Goal: Task Accomplishment & Management: Use online tool/utility

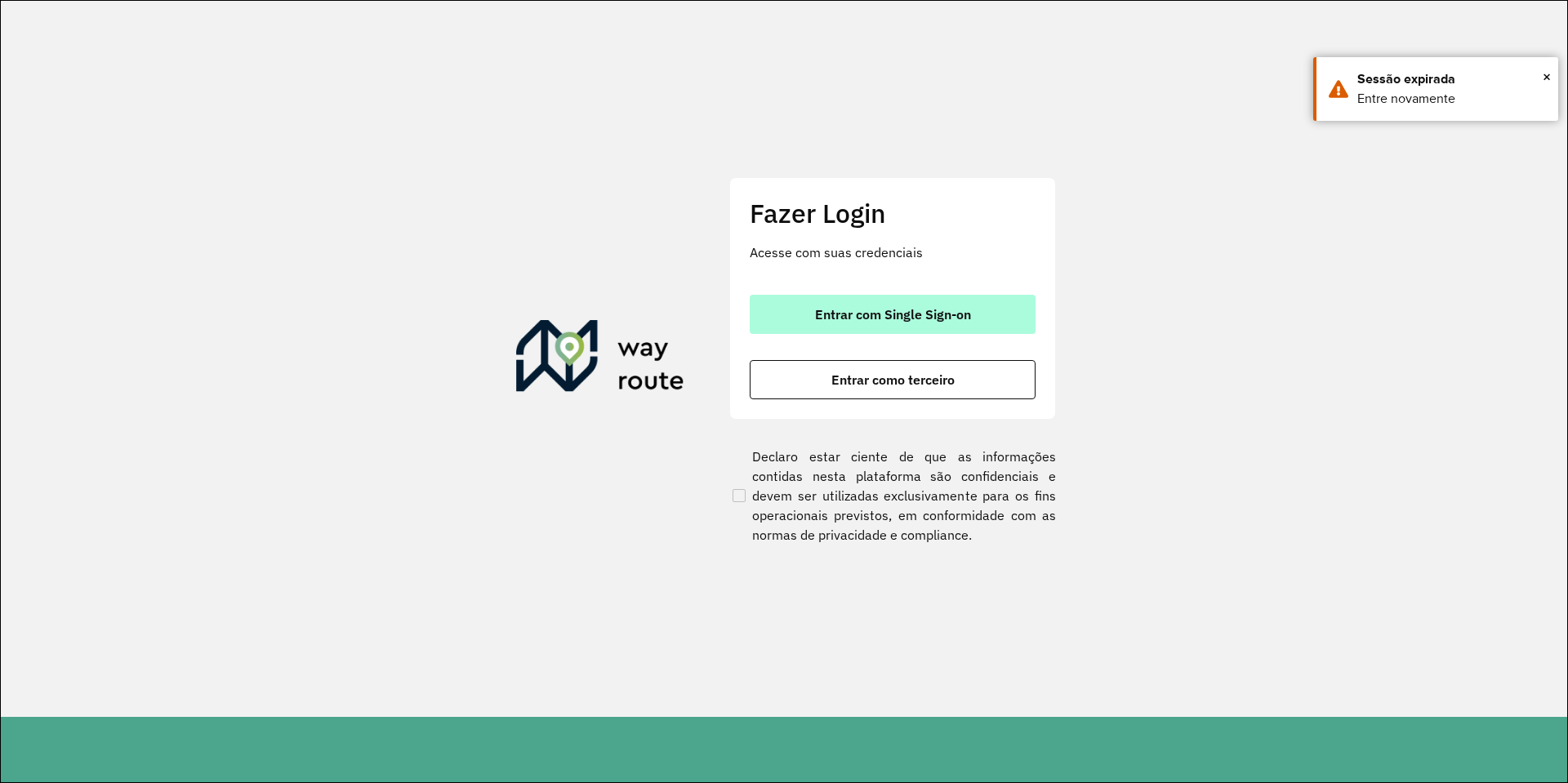
click at [860, 302] on button "Entrar com Single Sign-on" at bounding box center [892, 315] width 285 height 39
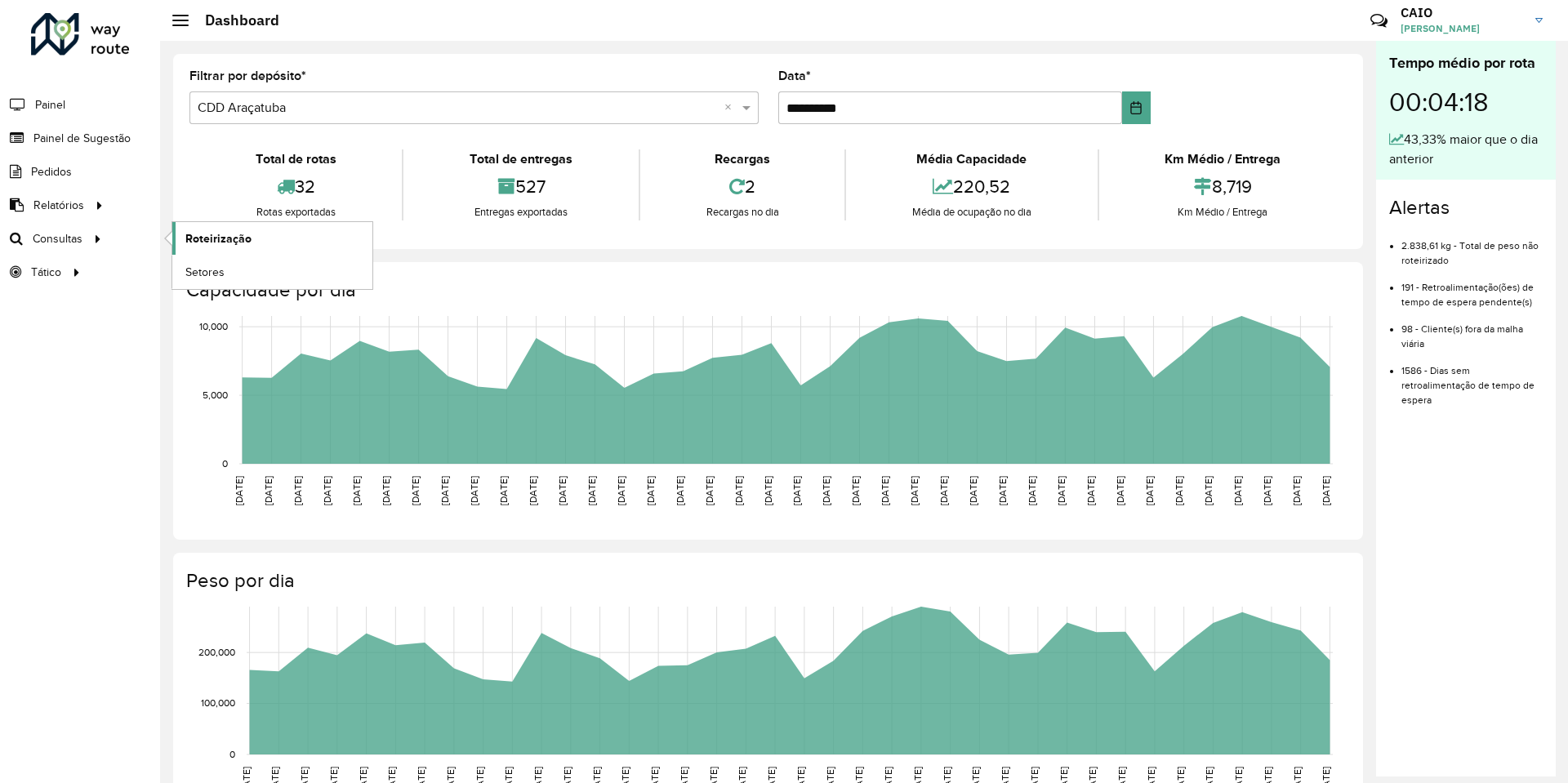
click at [197, 250] on link "Roteirização" at bounding box center [273, 238] width 200 height 32
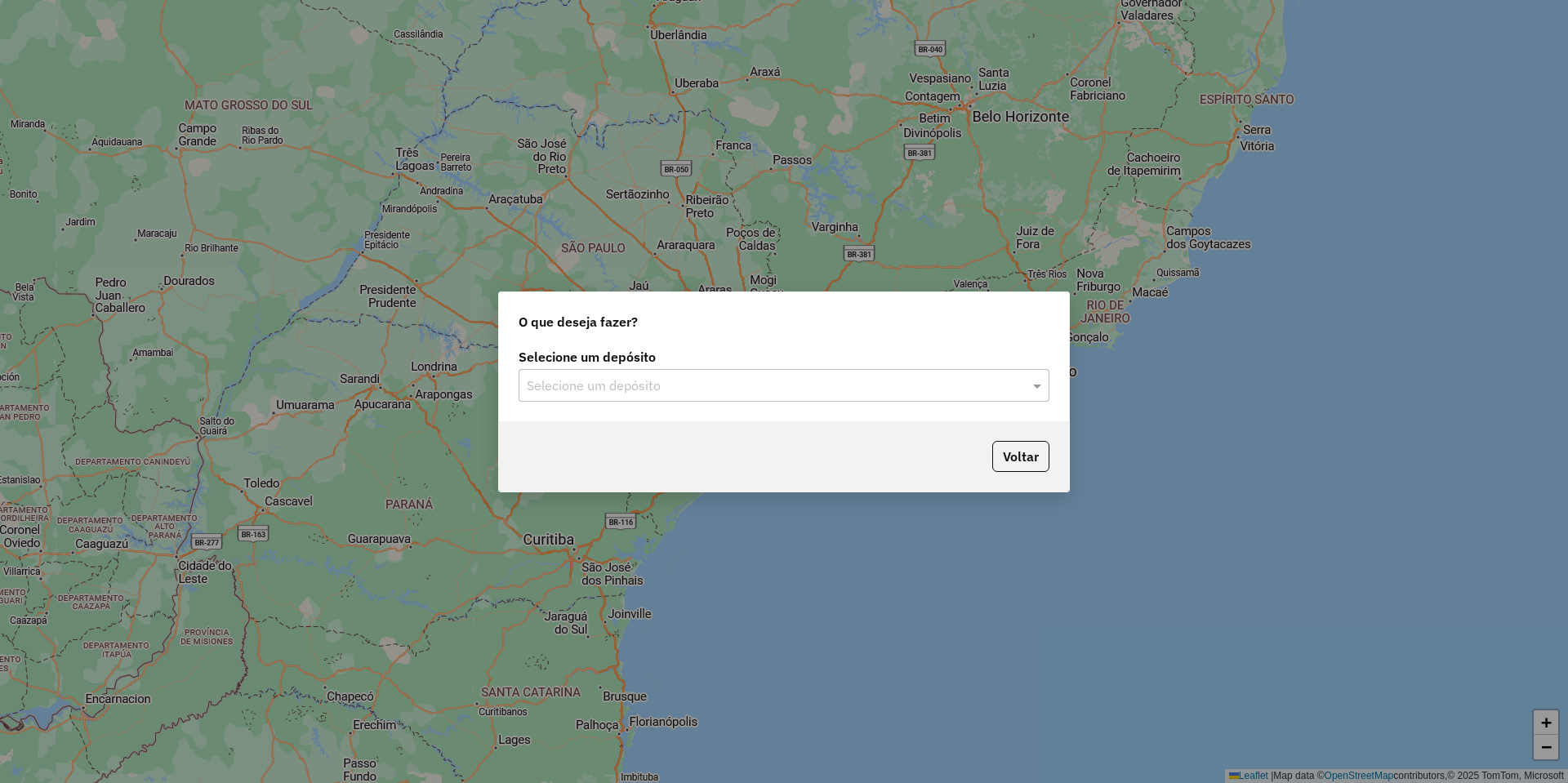
click at [653, 378] on input "text" at bounding box center [767, 386] width 482 height 20
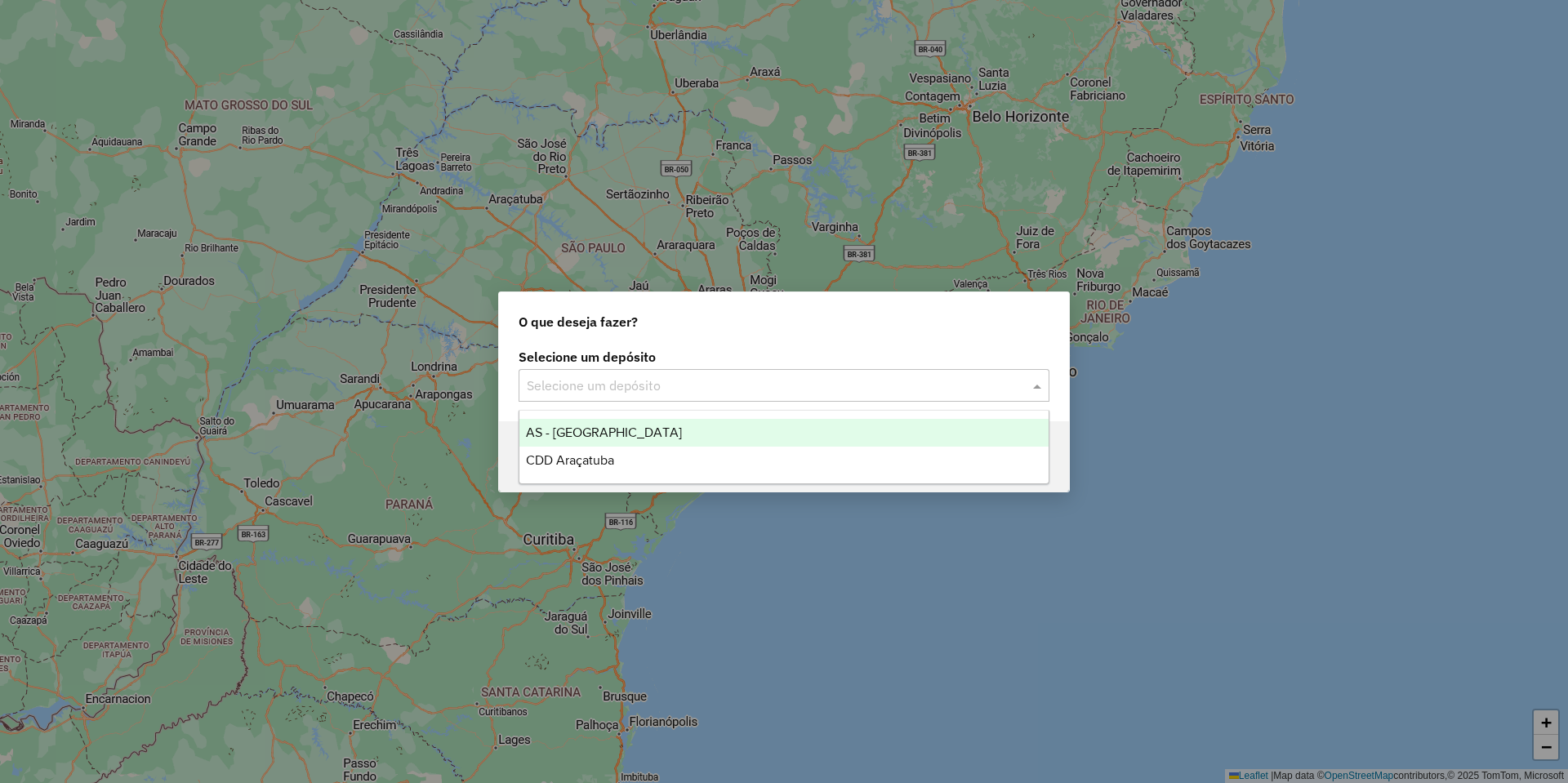
click at [648, 450] on div "CDD Araçatuba" at bounding box center [784, 461] width 529 height 27
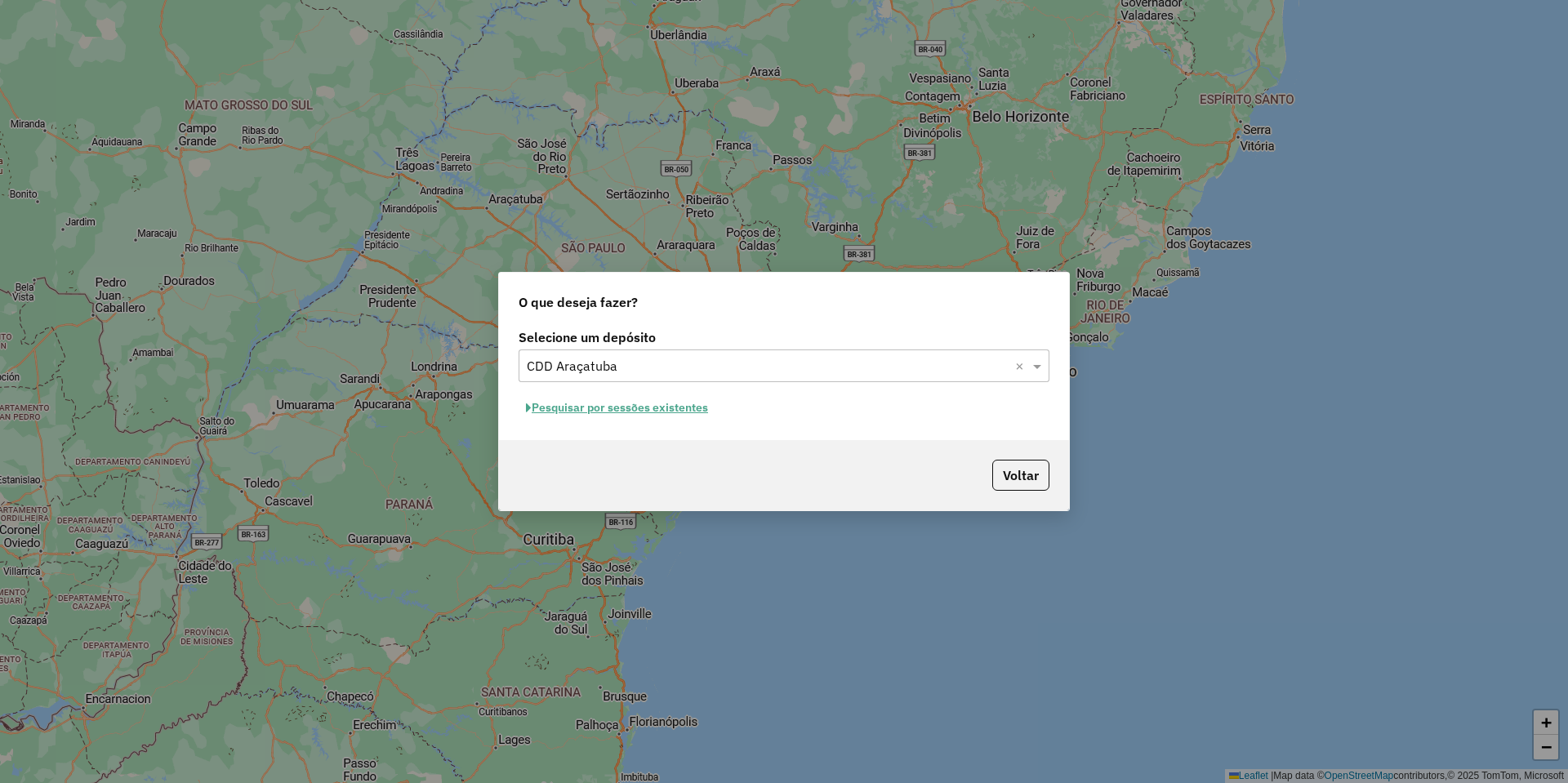
click at [622, 415] on button "Pesquisar por sessões existentes" at bounding box center [617, 409] width 197 height 26
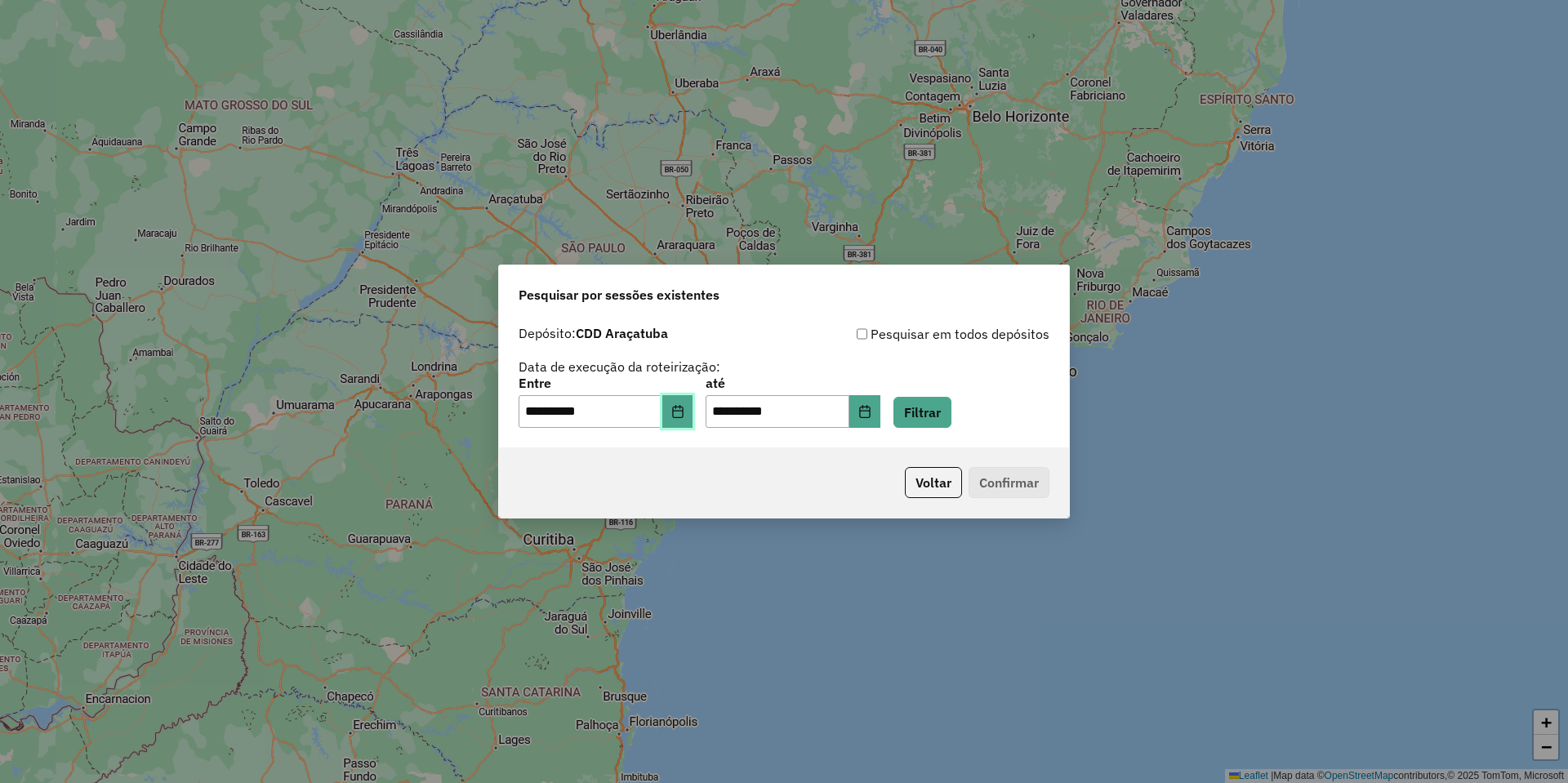
click at [684, 415] on icon "Choose Date" at bounding box center [678, 411] width 13 height 13
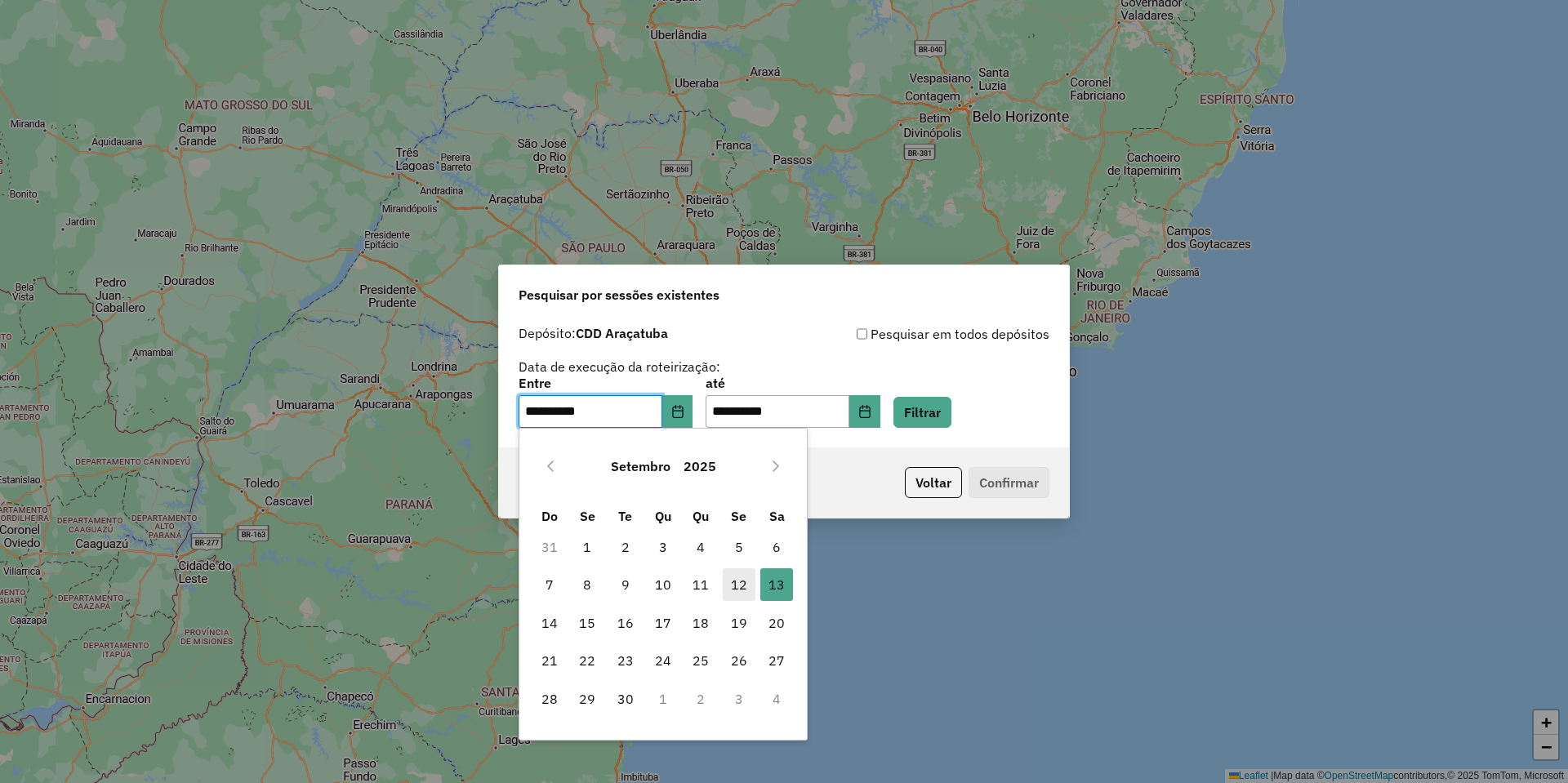
click at [737, 581] on span "12" at bounding box center [739, 585] width 32 height 32
type input "**********"
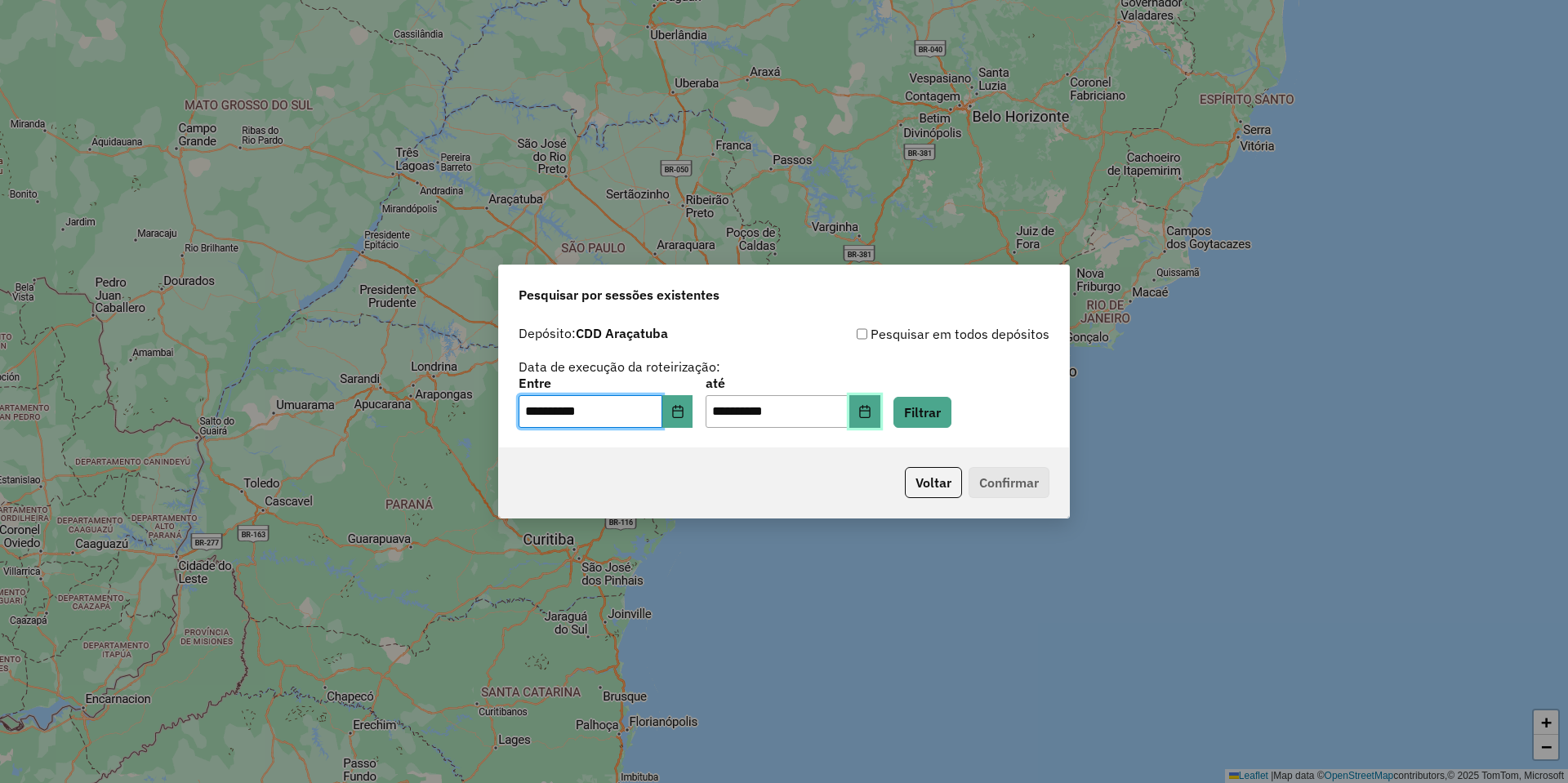
click at [880, 409] on button "Choose Date" at bounding box center [865, 412] width 31 height 32
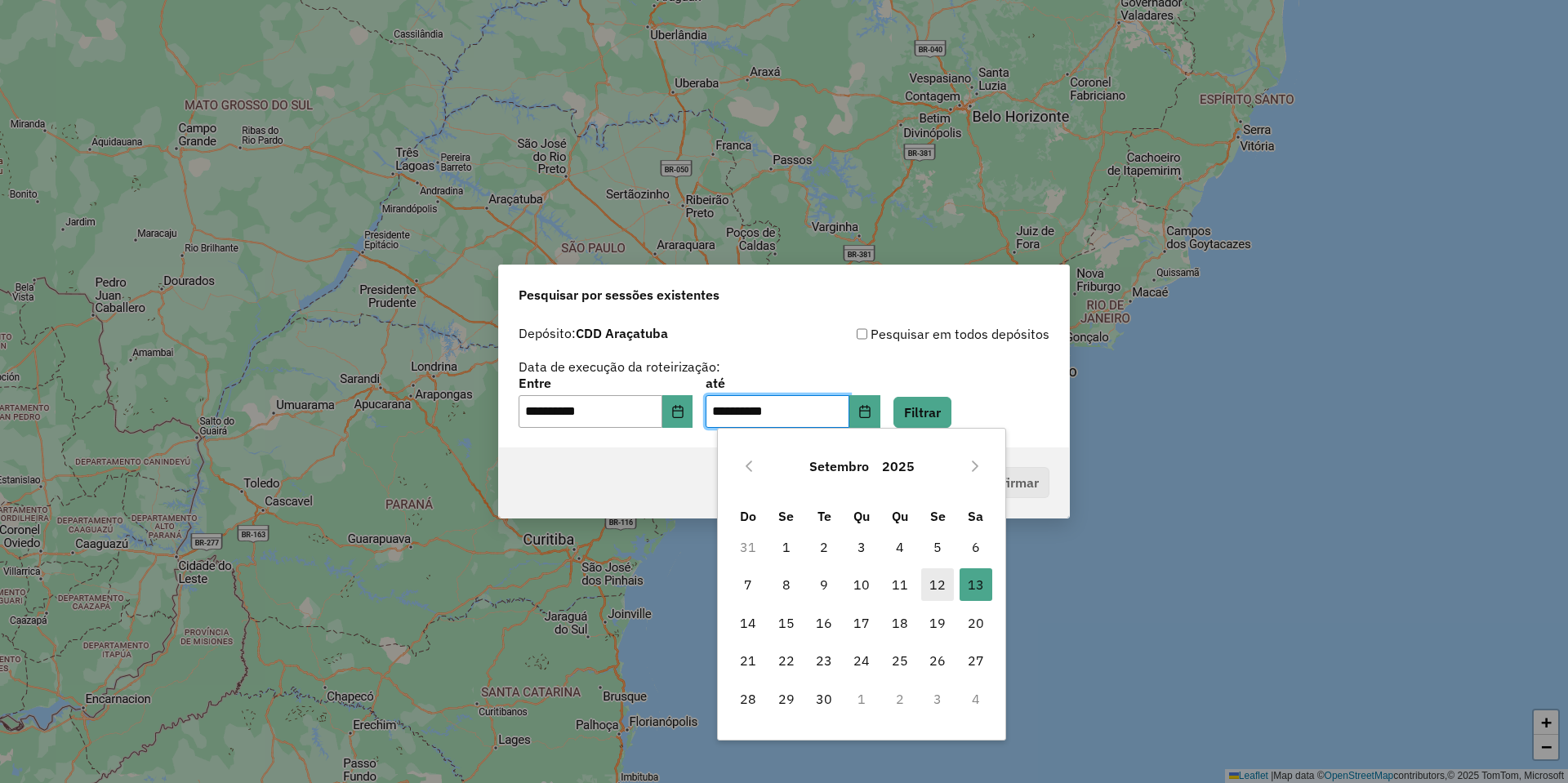
click at [937, 594] on span "12" at bounding box center [937, 585] width 32 height 32
type input "**********"
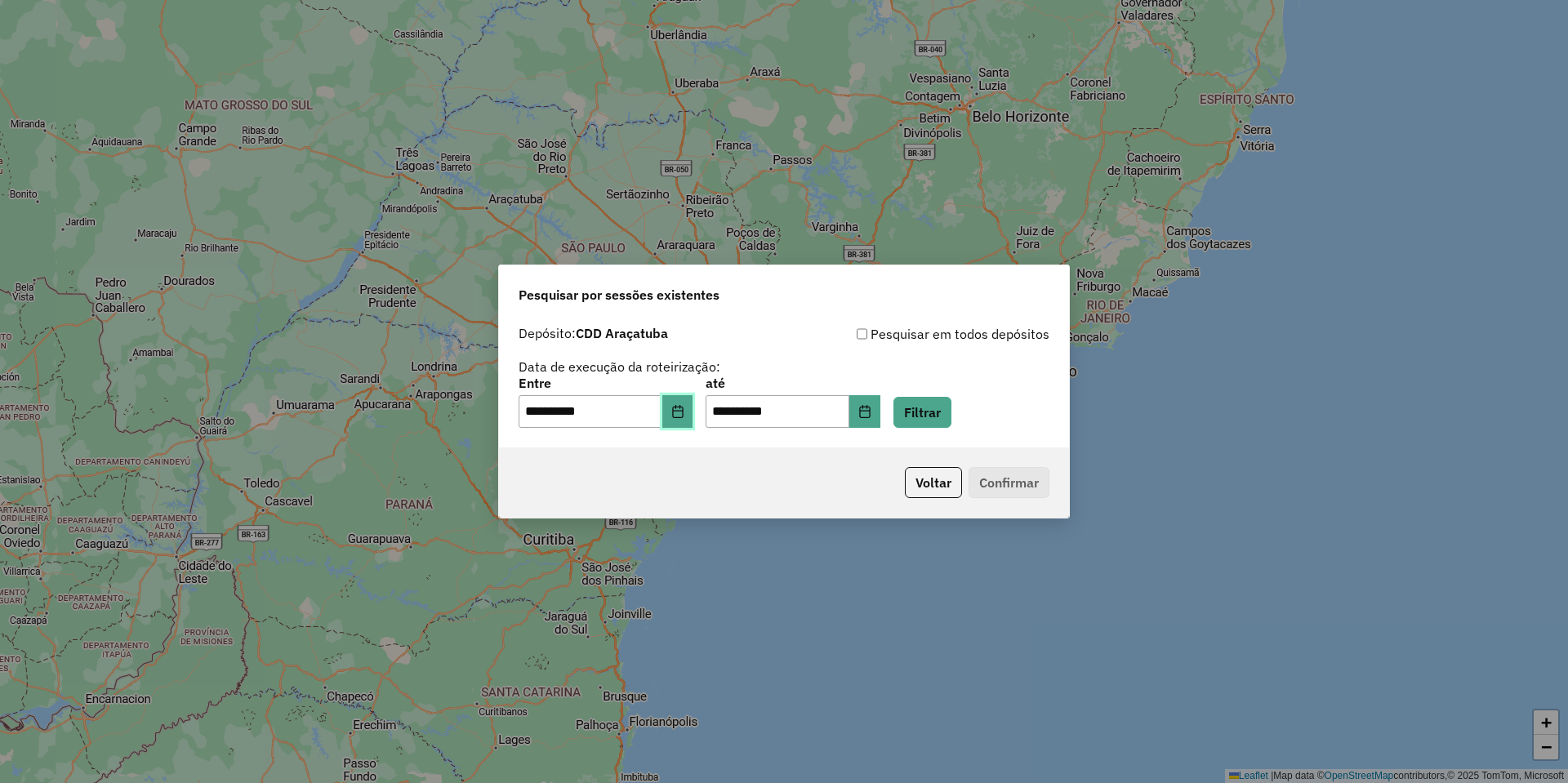
click at [690, 419] on button "Choose Date" at bounding box center [678, 412] width 31 height 32
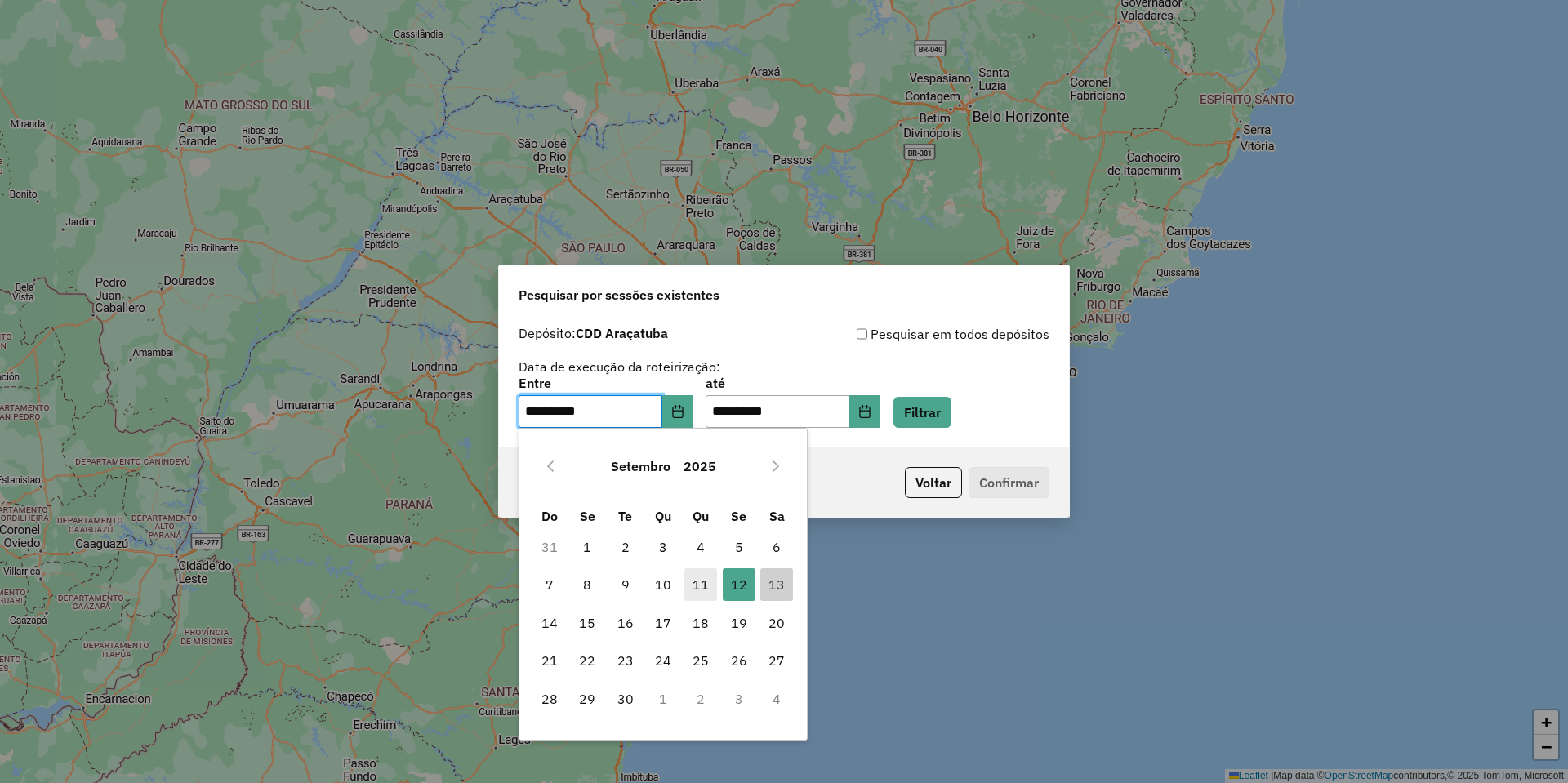
click at [711, 575] on span "11" at bounding box center [701, 585] width 32 height 32
type input "**********"
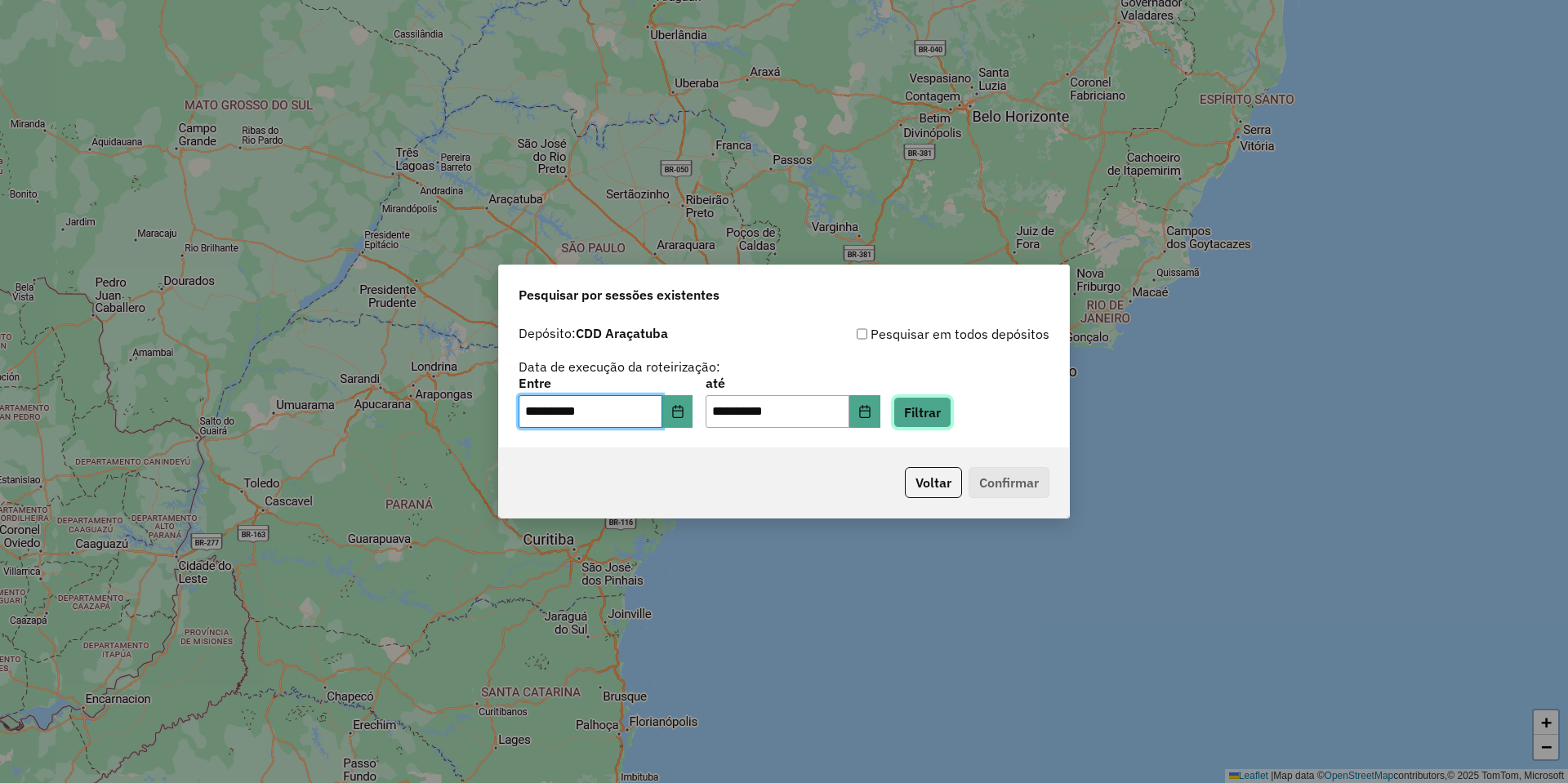
click at [941, 419] on button "Filtrar" at bounding box center [923, 412] width 58 height 31
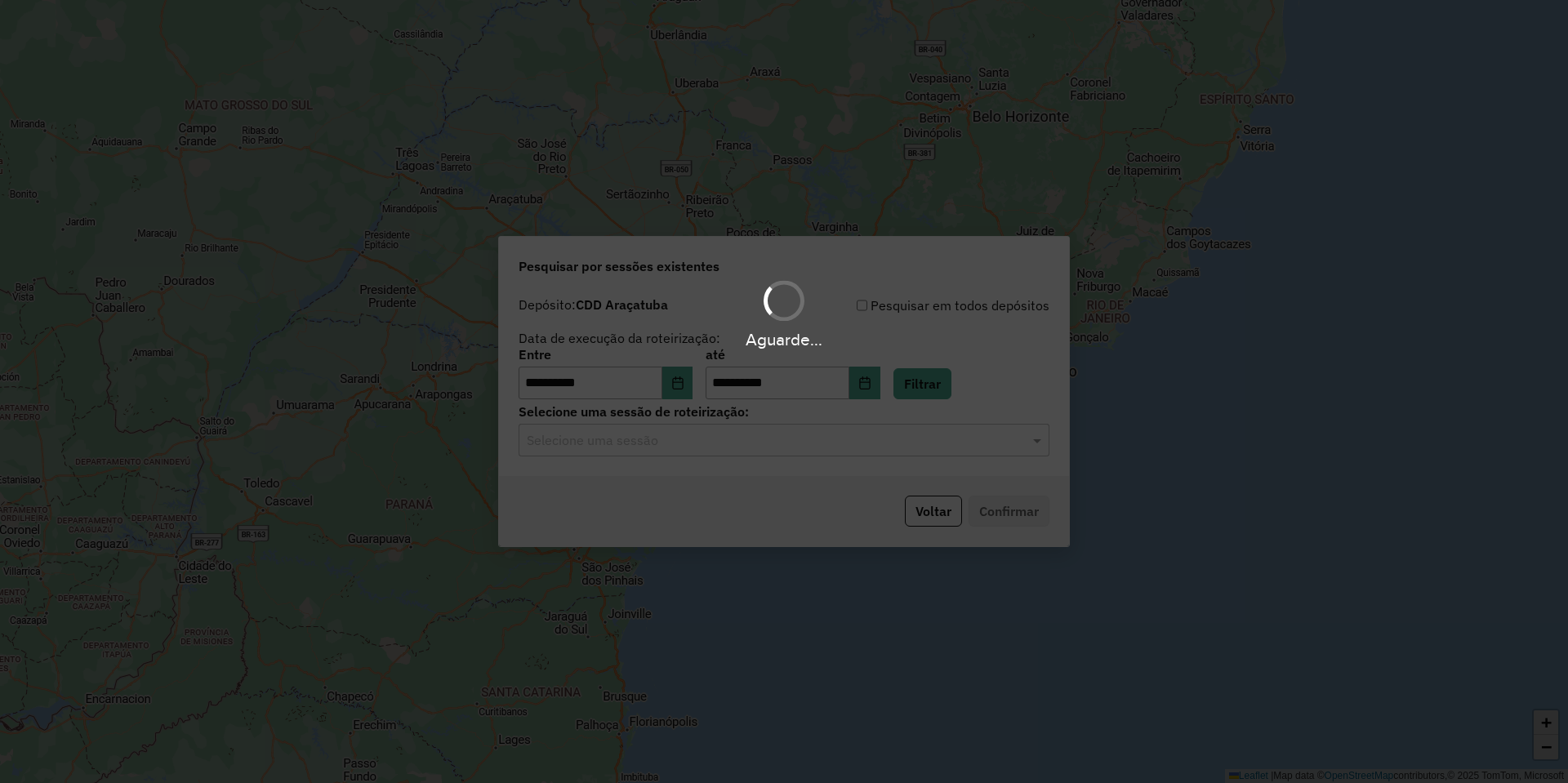
click at [663, 433] on input "text" at bounding box center [767, 441] width 482 height 20
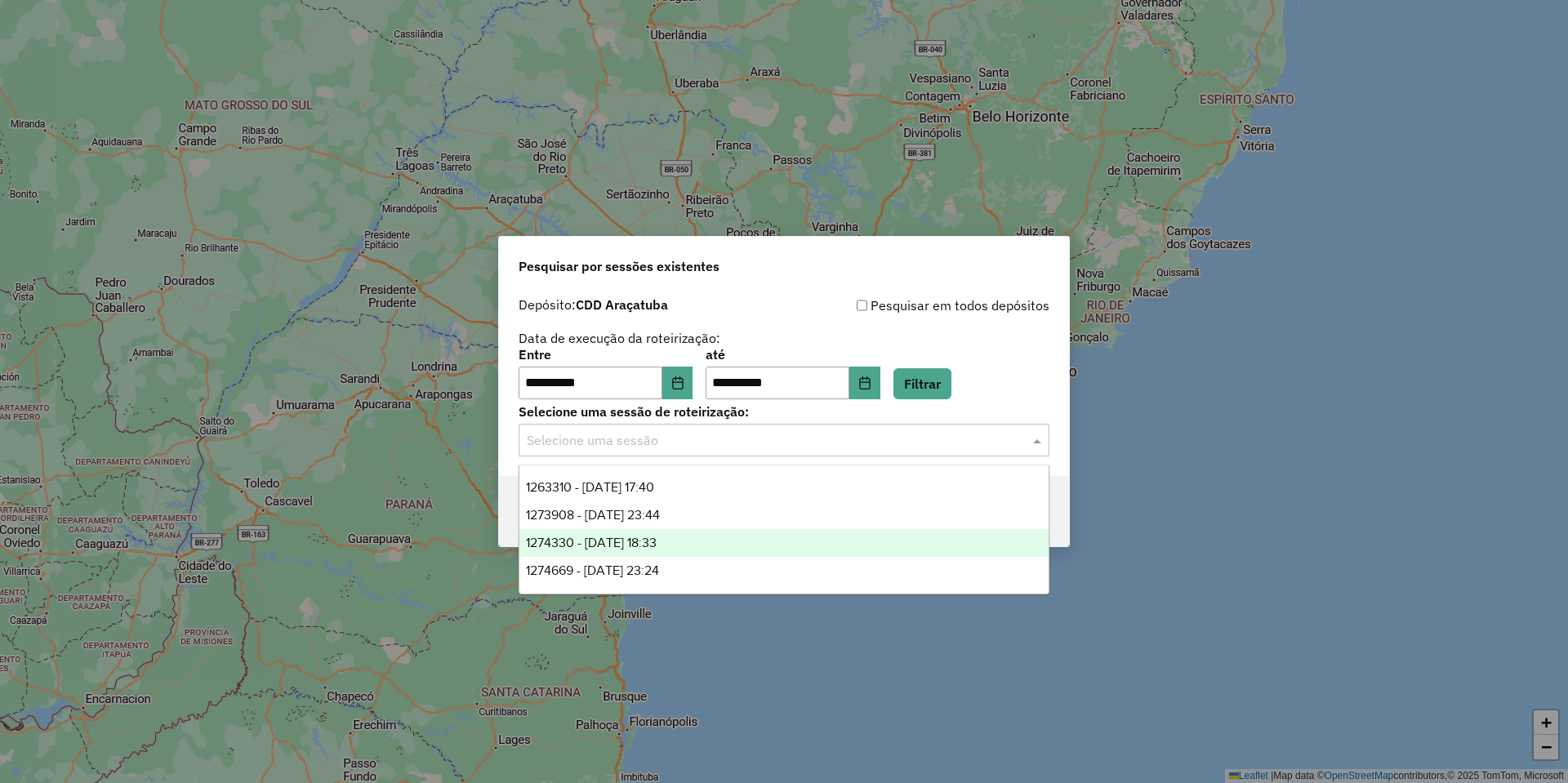
click at [656, 545] on span "1274330 - 12/09/2025 18:33" at bounding box center [590, 543] width 131 height 14
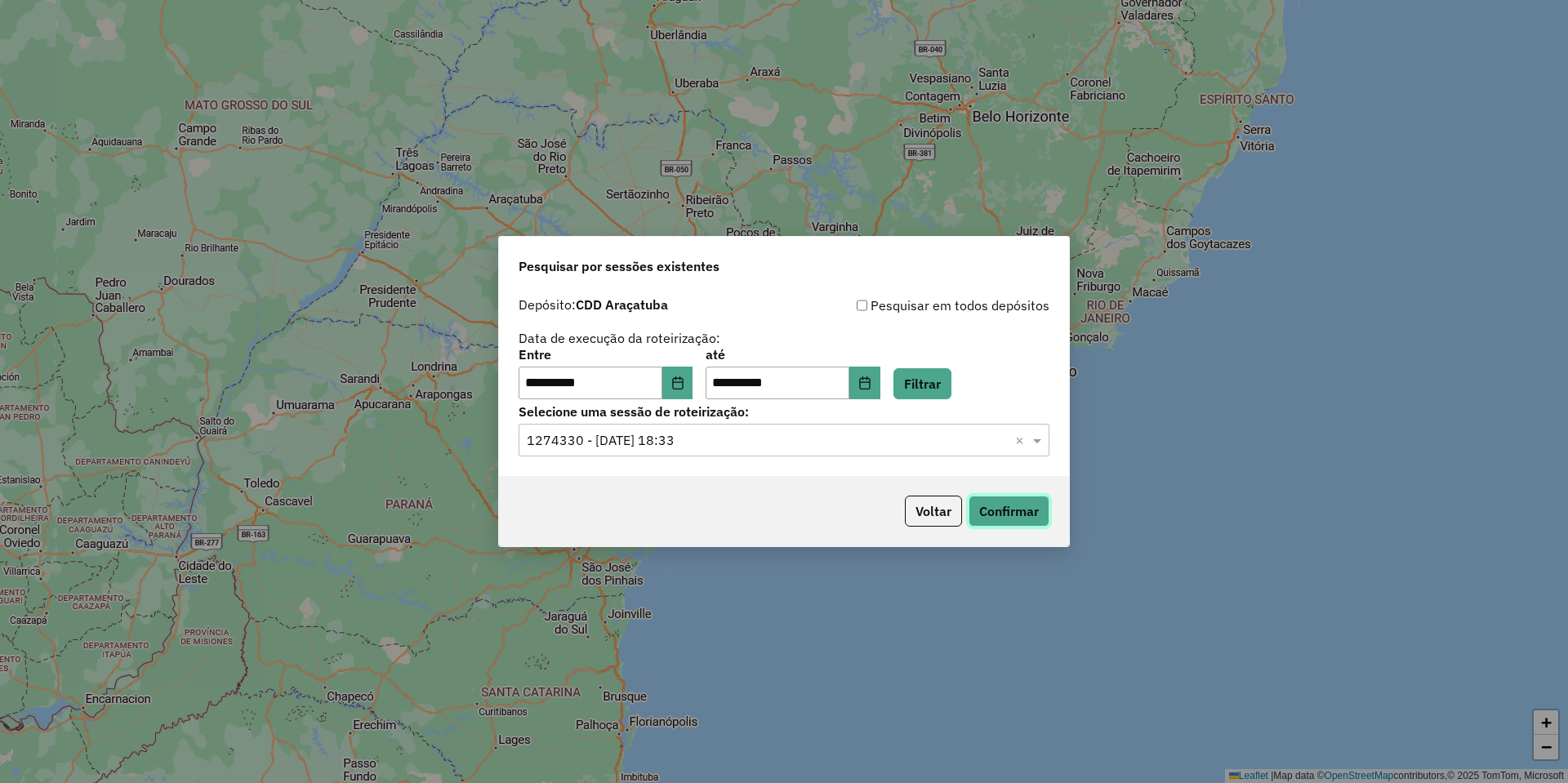
click at [995, 499] on button "Confirmar" at bounding box center [1008, 511] width 81 height 31
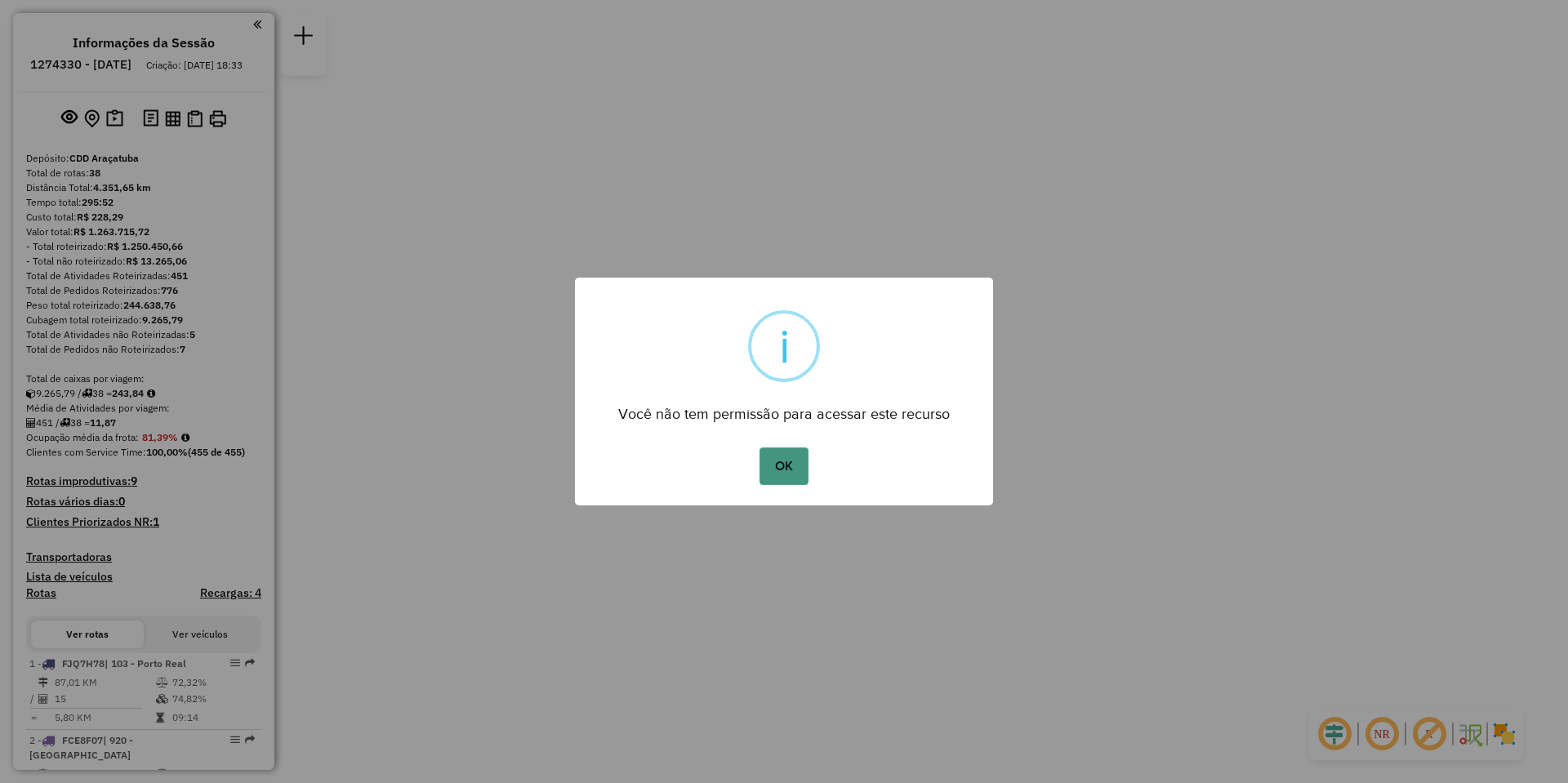
click at [784, 452] on button "OK" at bounding box center [784, 467] width 48 height 38
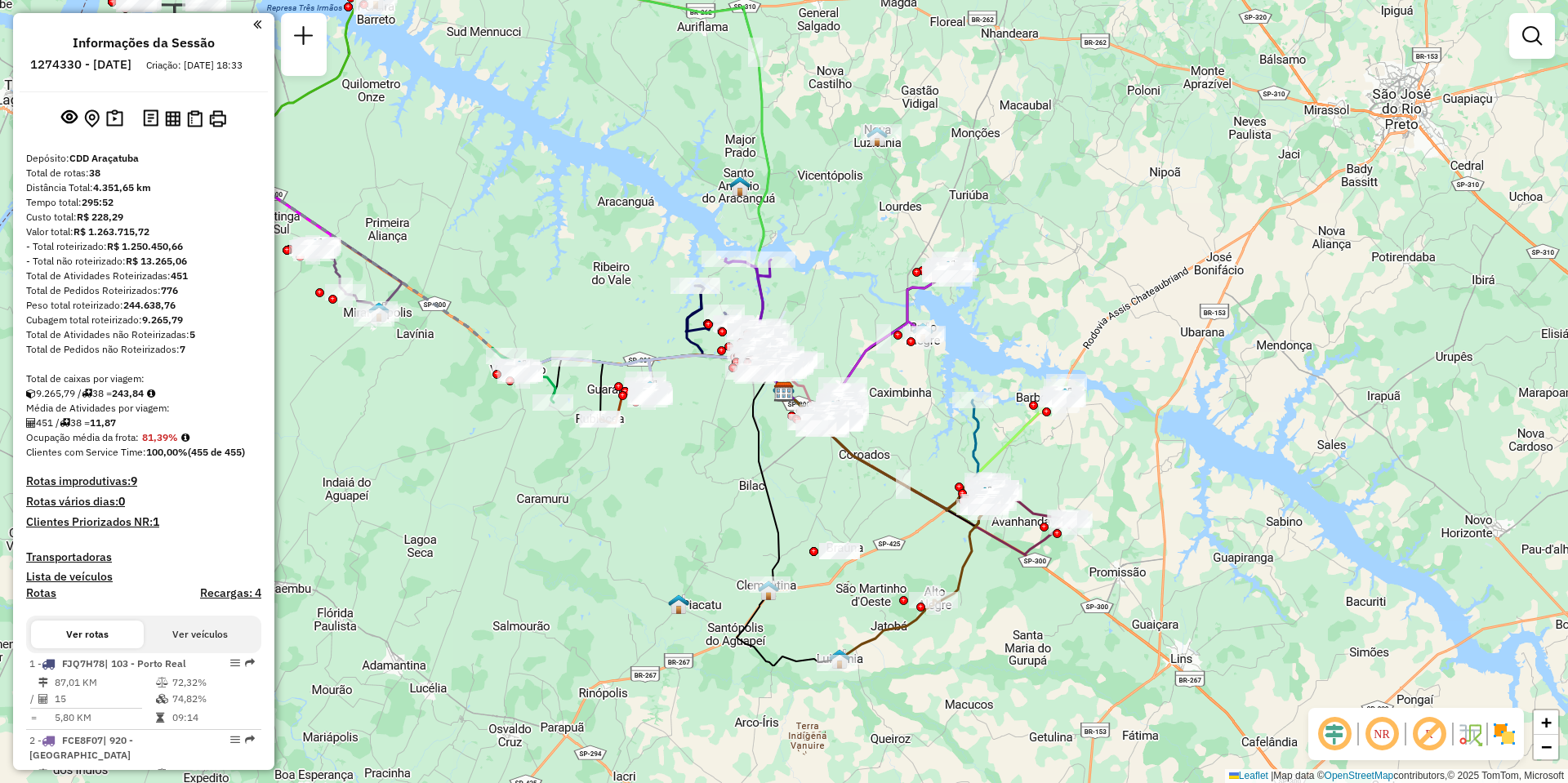
click at [1042, 304] on div "Janela de atendimento Grade de atendimento Capacidade Transportadoras Veículos …" at bounding box center [784, 392] width 1568 height 783
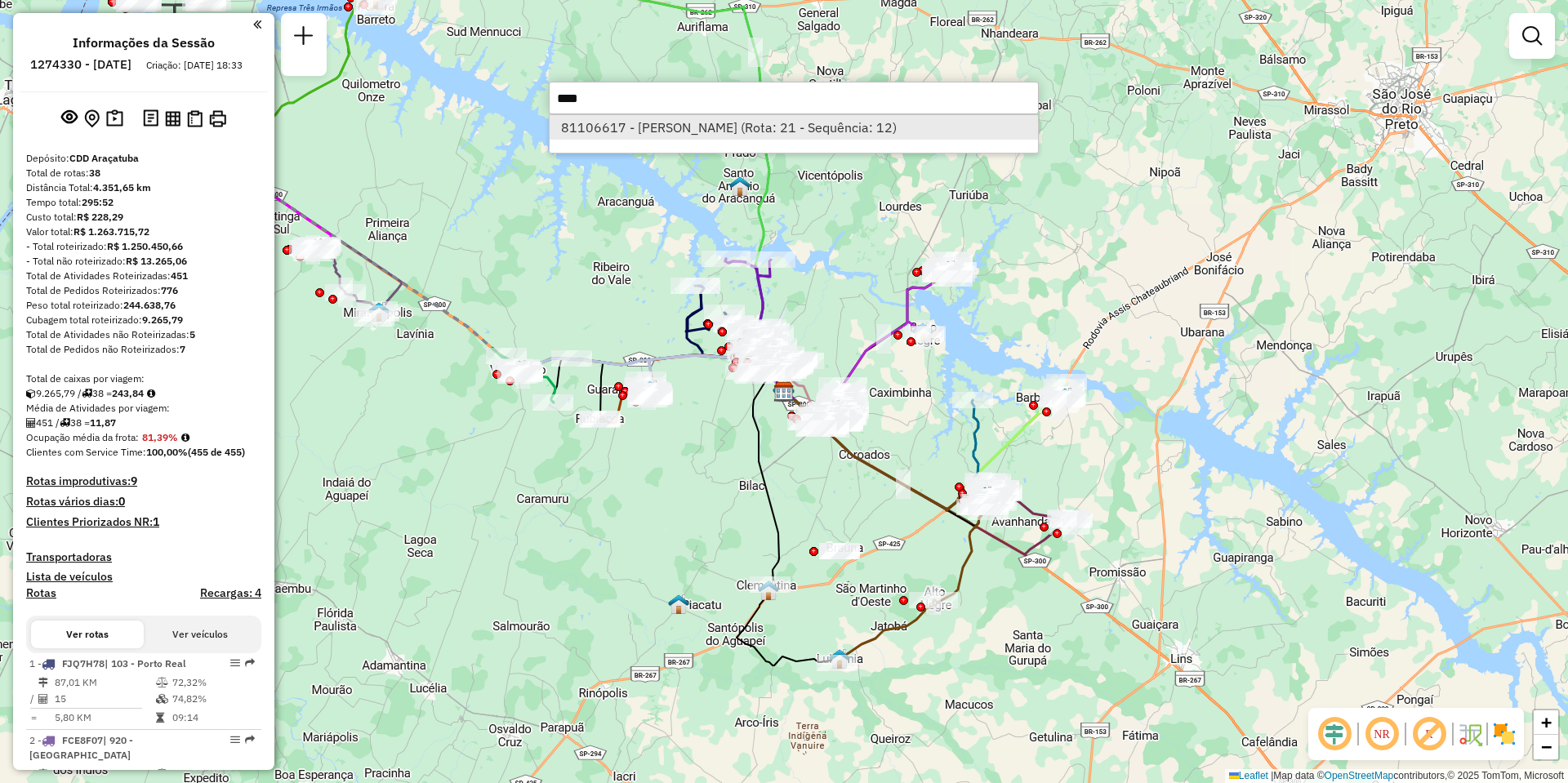
type input "****"
click at [745, 119] on li "81106617 - MARIA JOSE ALENCAR D (Rota: 21 - Sequência: 12)" at bounding box center [793, 127] width 488 height 25
select select "**********"
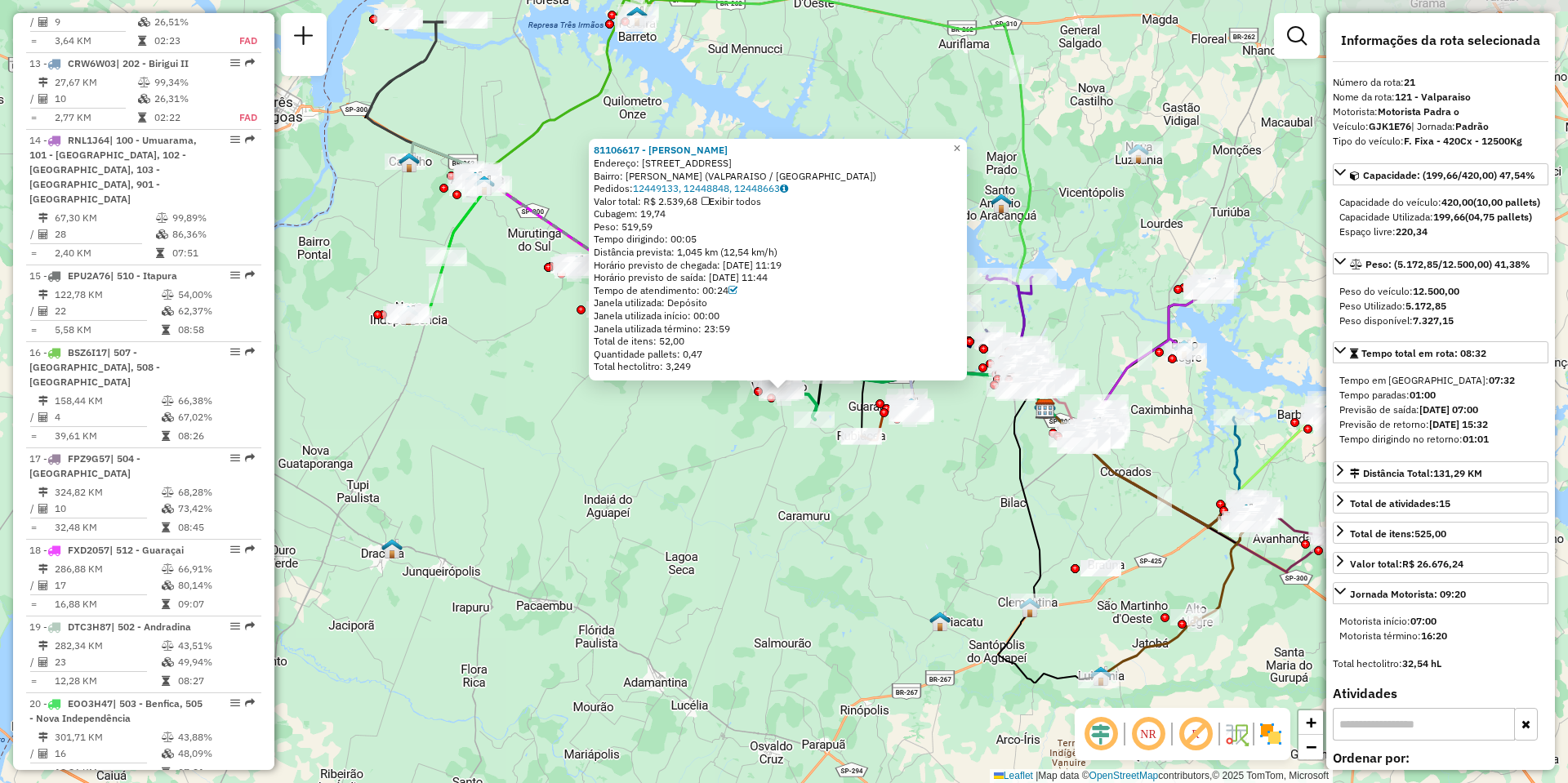
scroll to position [2470, 0]
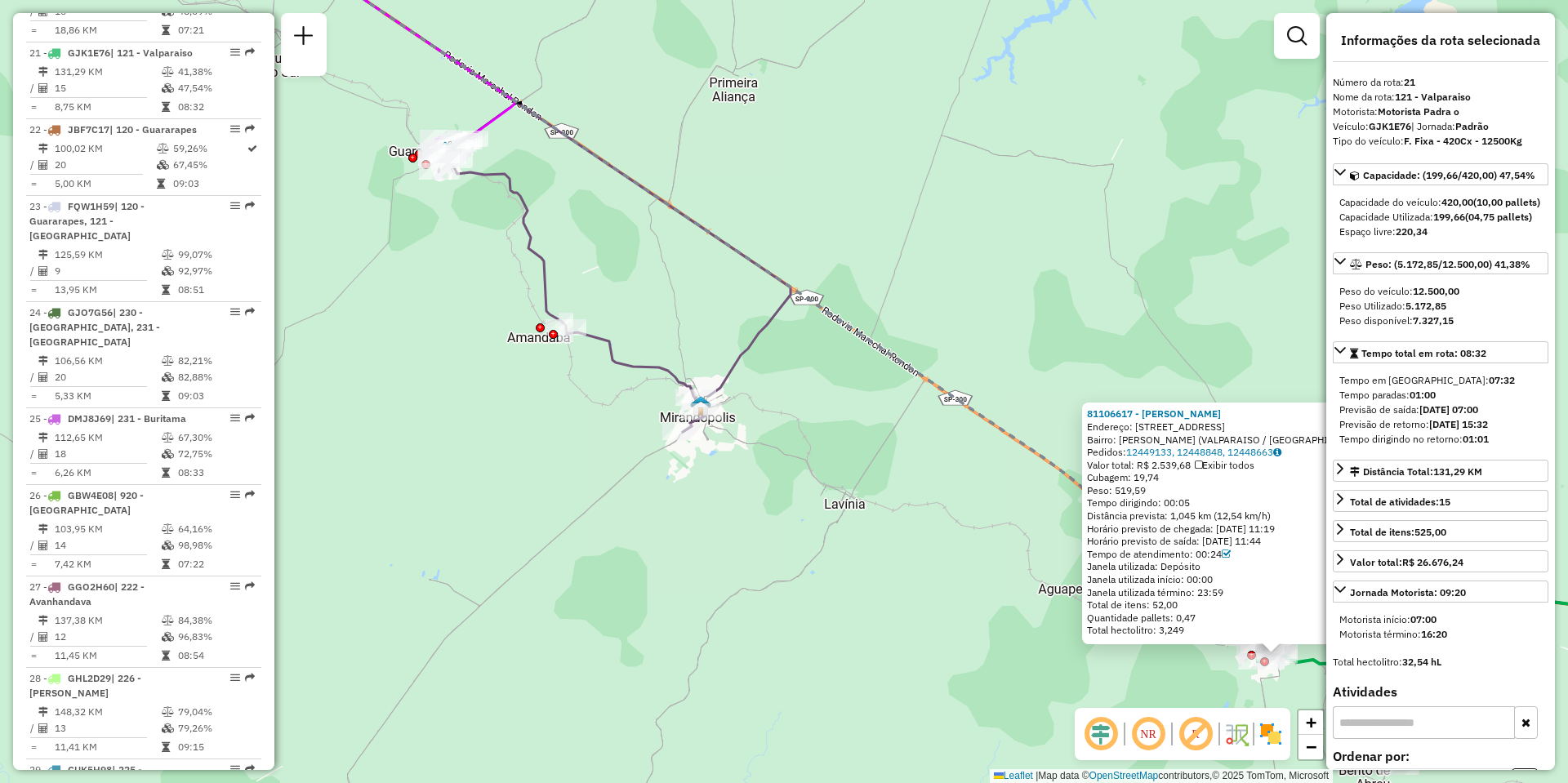
drag, startPoint x: 896, startPoint y: 489, endPoint x: 631, endPoint y: 342, distance: 303.0
click at [649, 355] on div "81106617 - MARIA JOSE ALENCAR D Endereço: R BOGHOS ESERIAN 145 Bairro: VALDEVIN…" at bounding box center [784, 392] width 1568 height 783
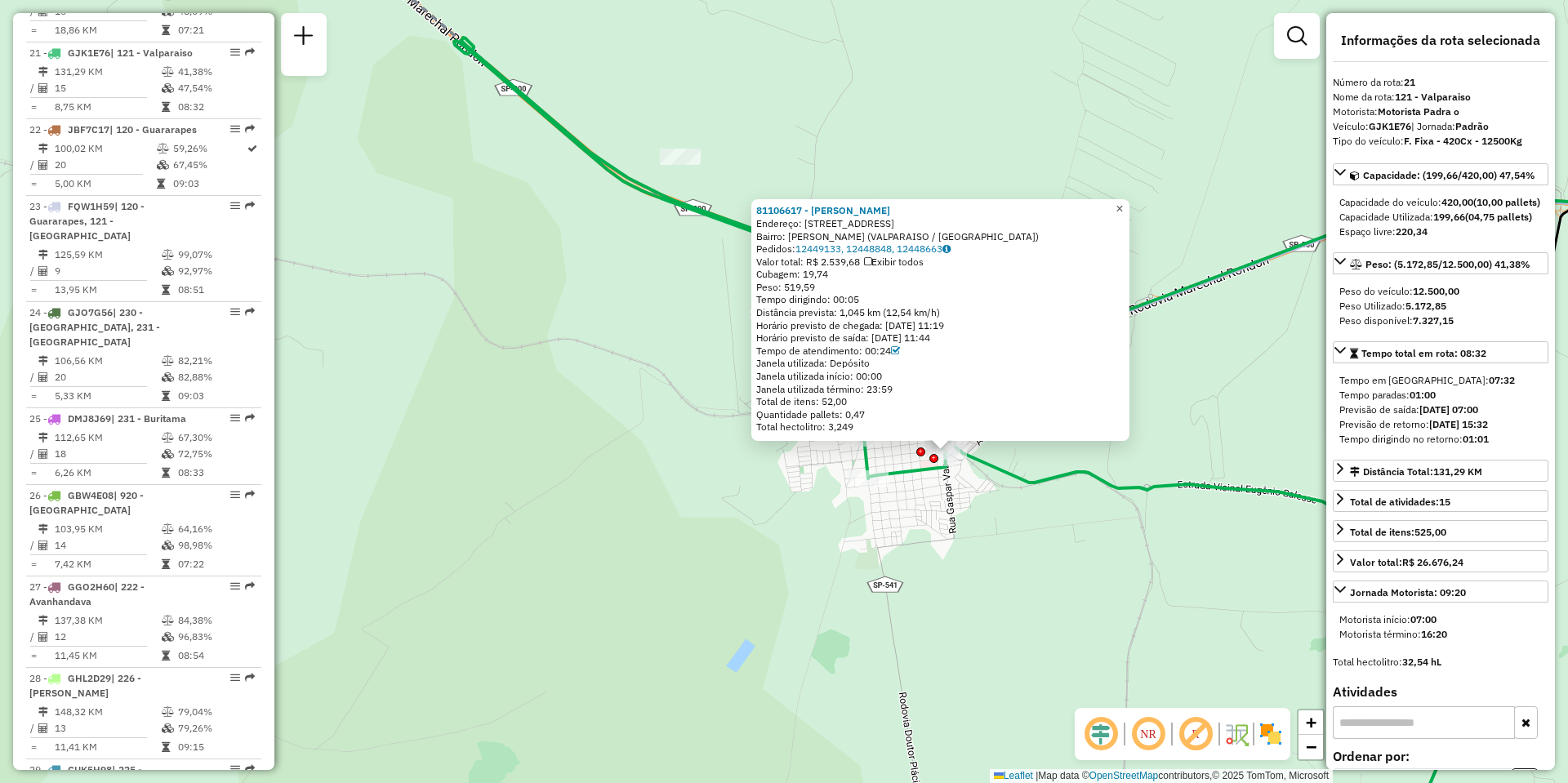
click at [1123, 203] on span "×" at bounding box center [1119, 209] width 8 height 14
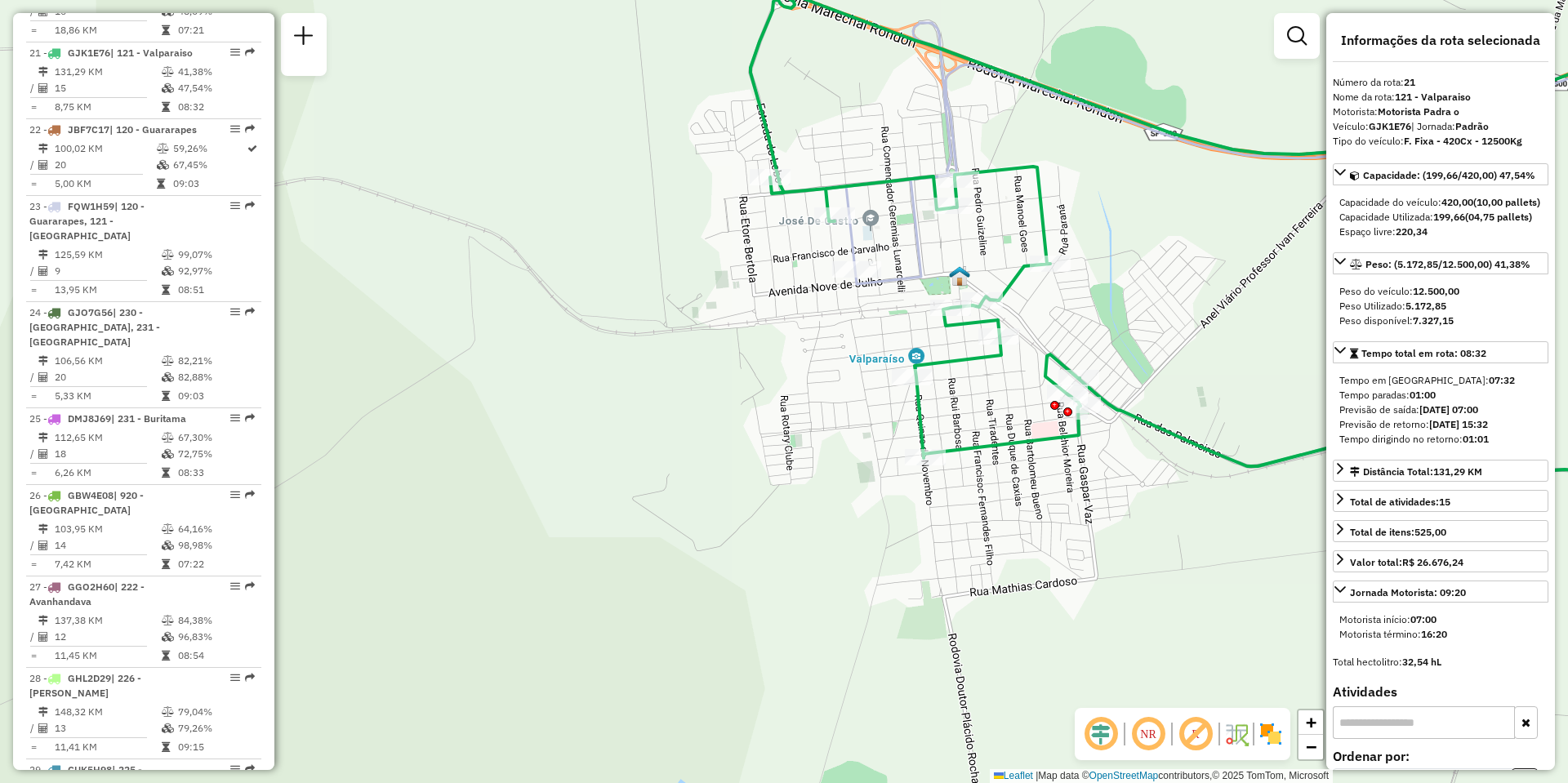
click at [743, 336] on div "Rota 23 - Placa FQW1H59 81109243 - ARROZ ESTRELA EIRELI Janela de atendimento G…" at bounding box center [784, 392] width 1568 height 783
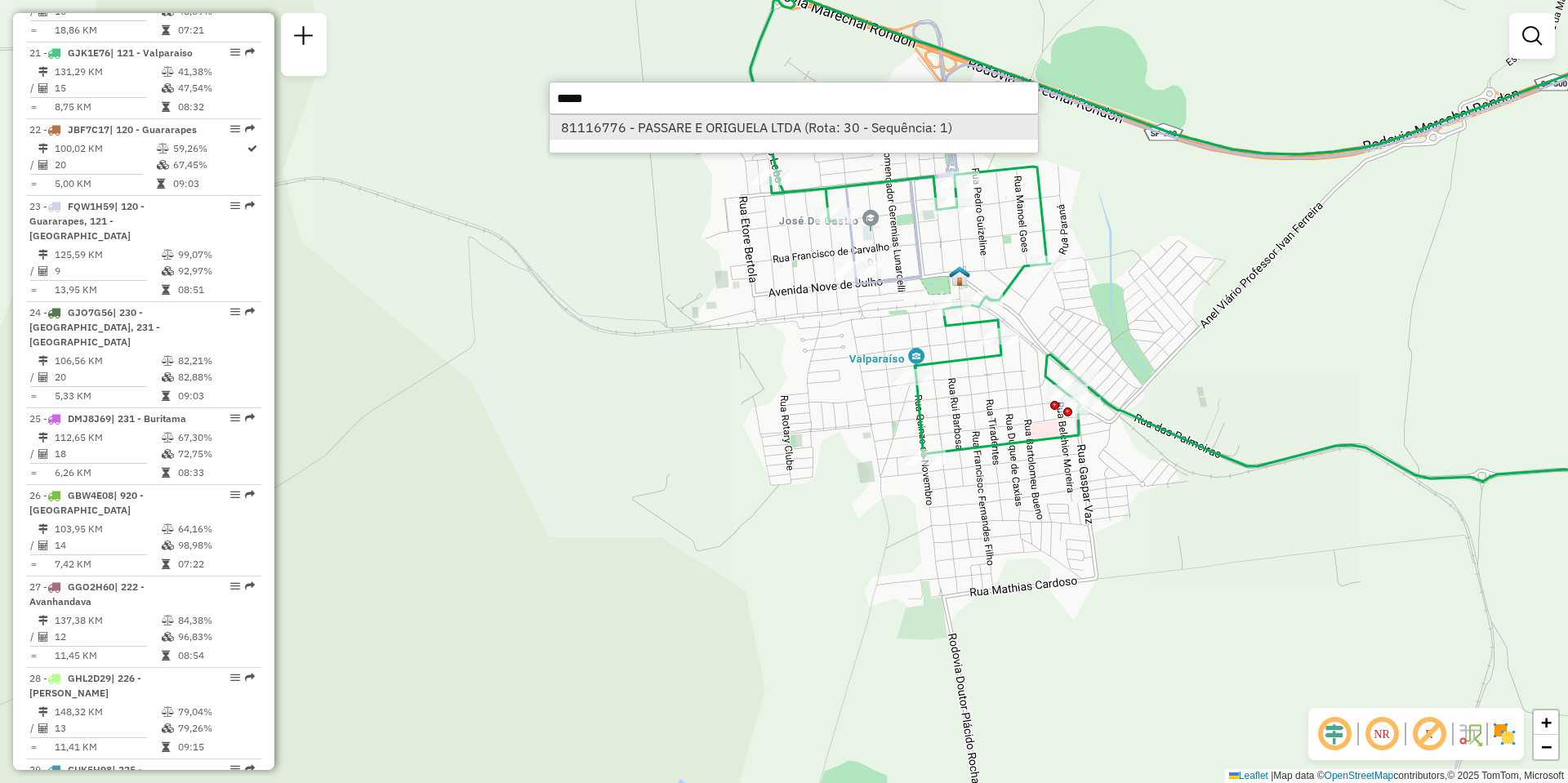
type input "*****"
click at [714, 124] on li "81116776 - PASSARE E ORIGUELA LTDA (Rota: 30 - Sequência: 1)" at bounding box center [793, 127] width 488 height 25
select select "**********"
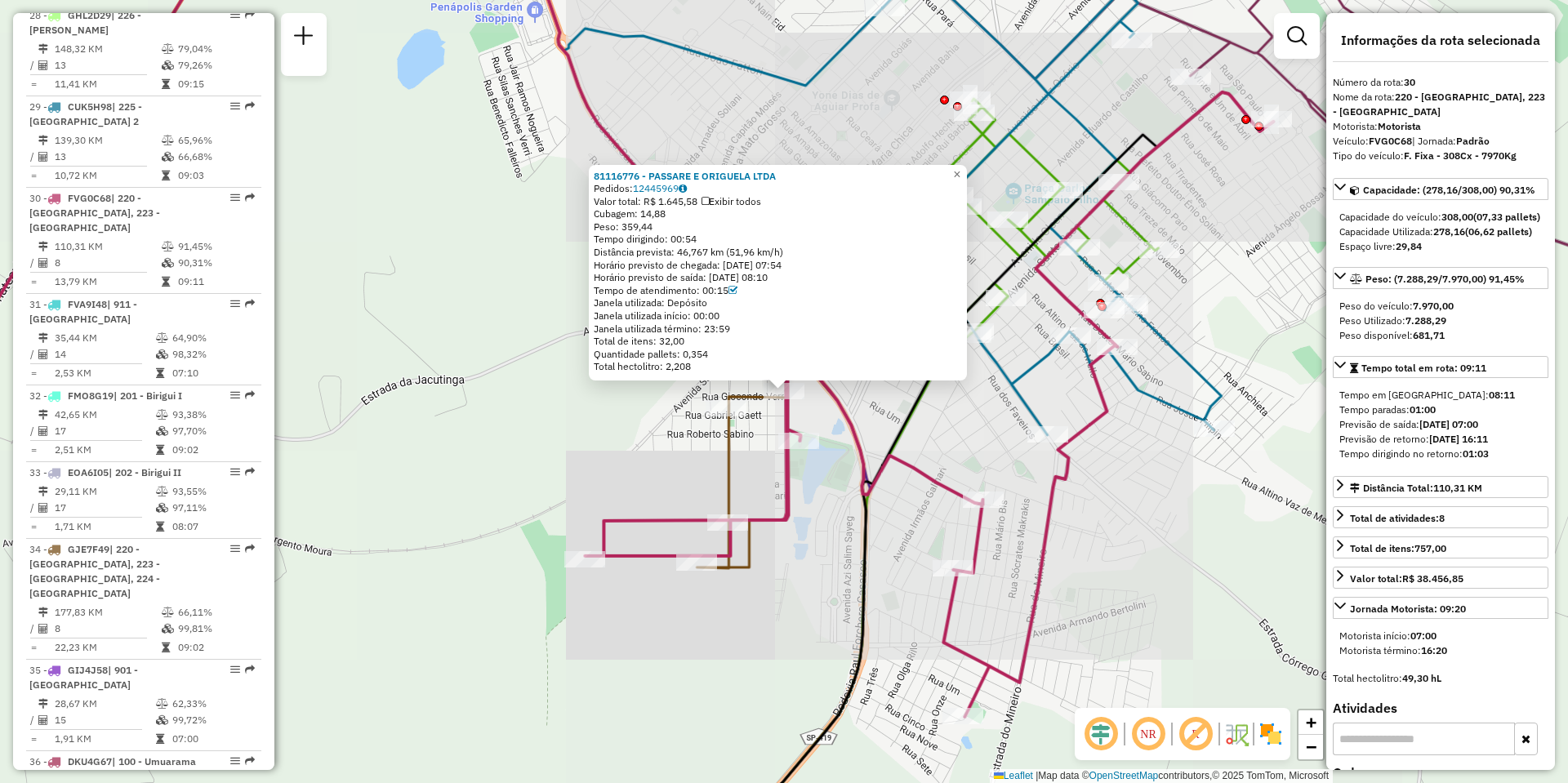
scroll to position [3250, 0]
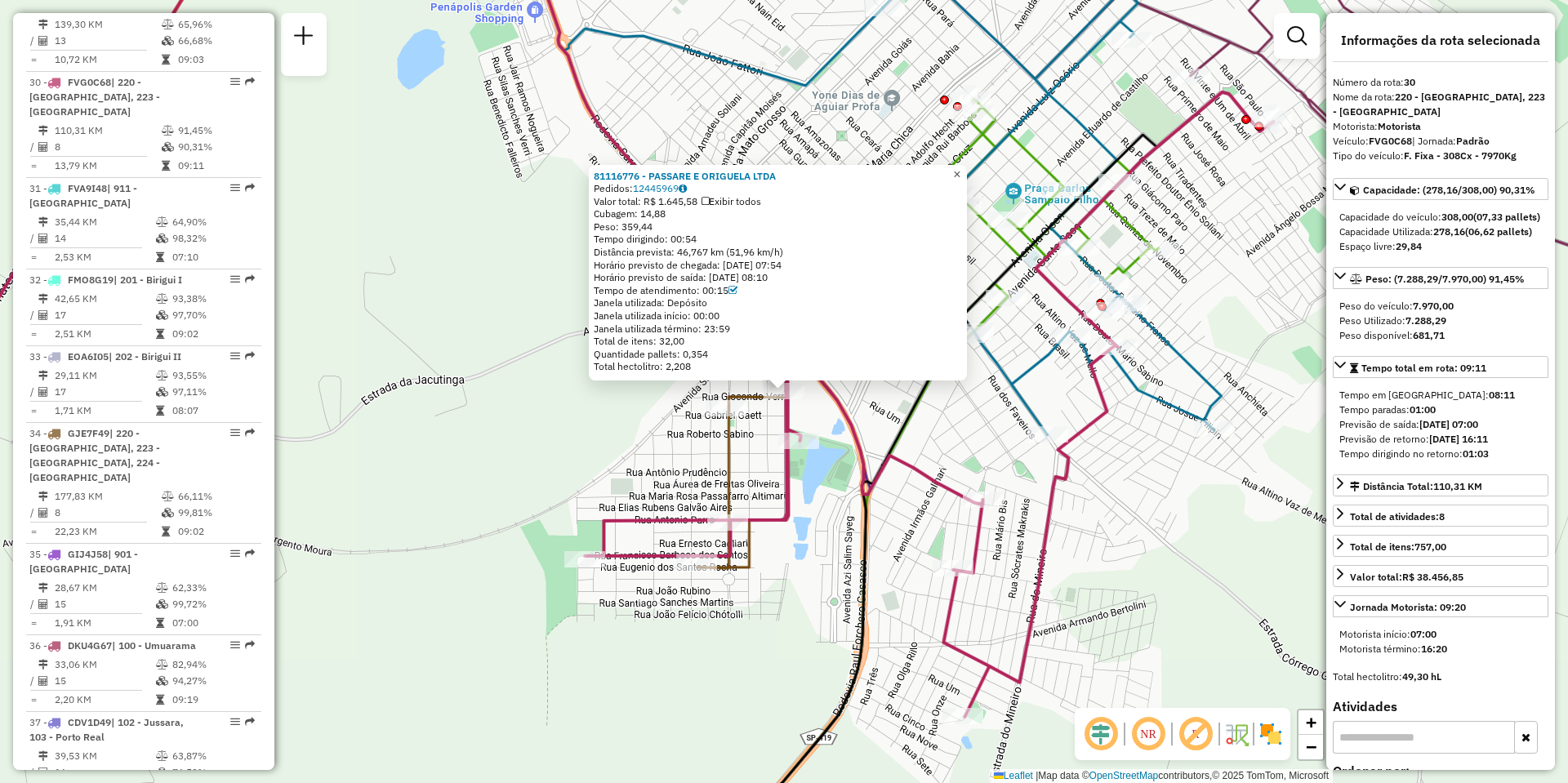
click at [960, 168] on span "×" at bounding box center [956, 174] width 8 height 14
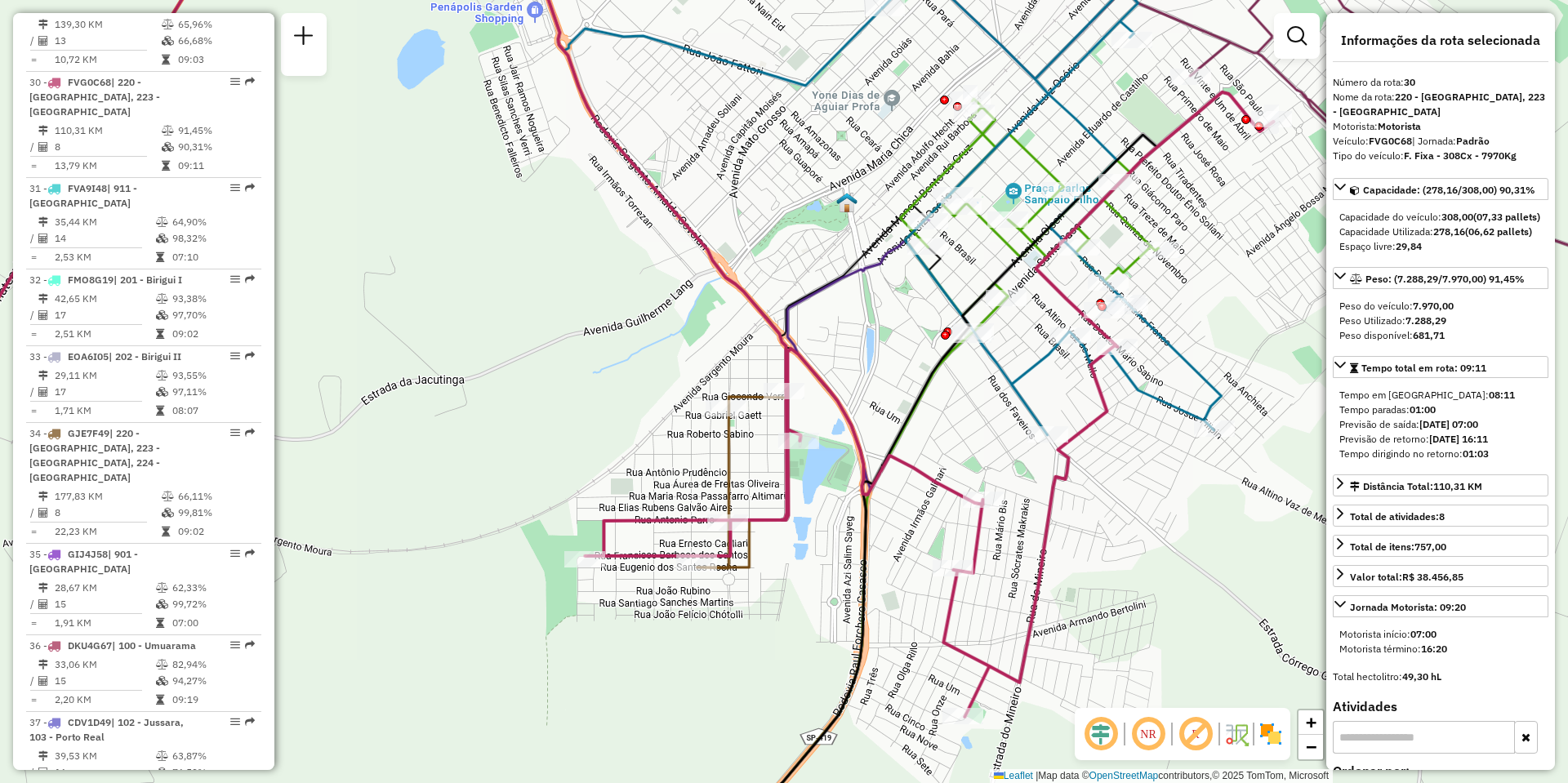
click at [925, 207] on icon at bounding box center [1074, 178] width 383 height 514
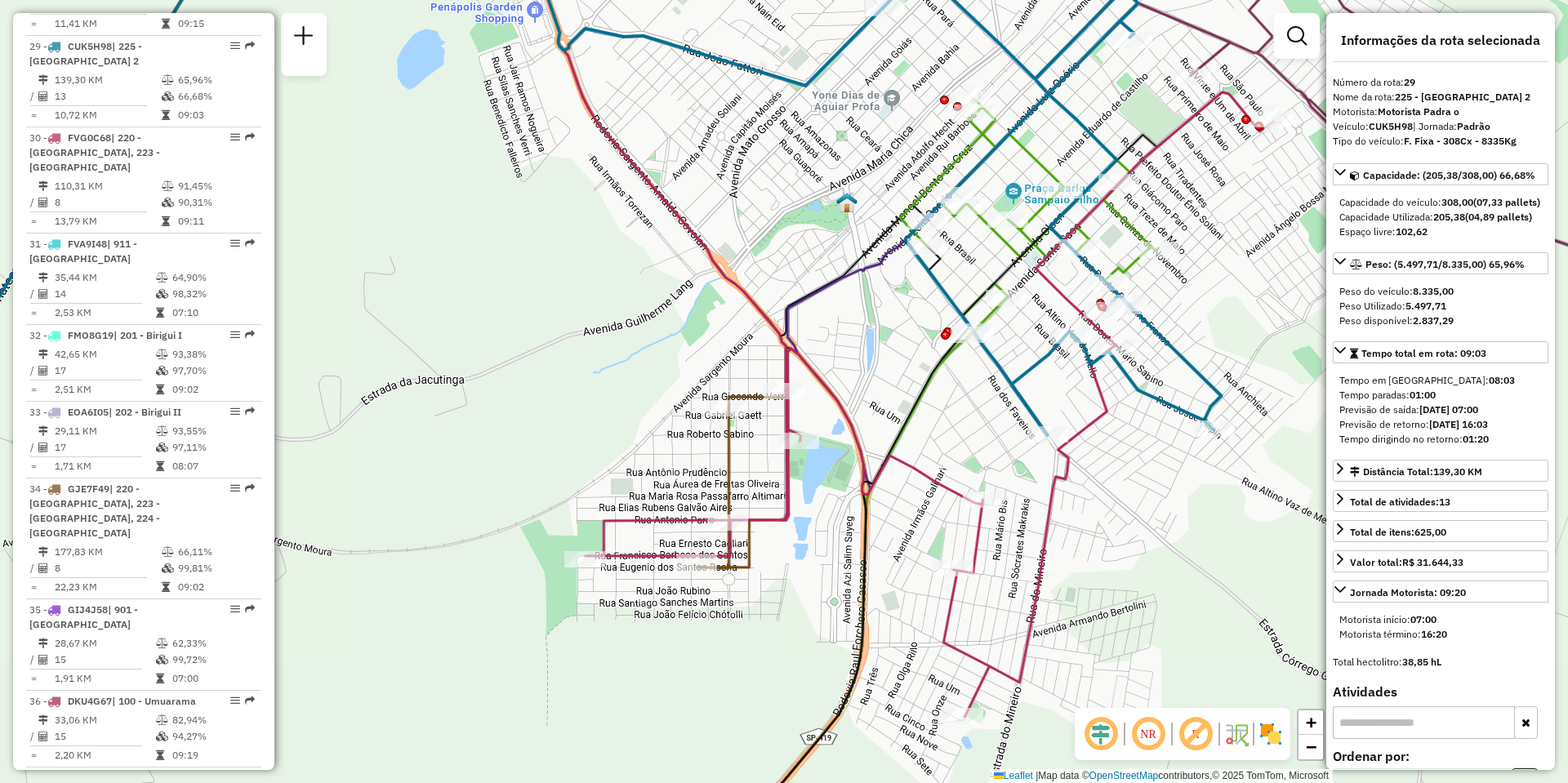
scroll to position [3158, 0]
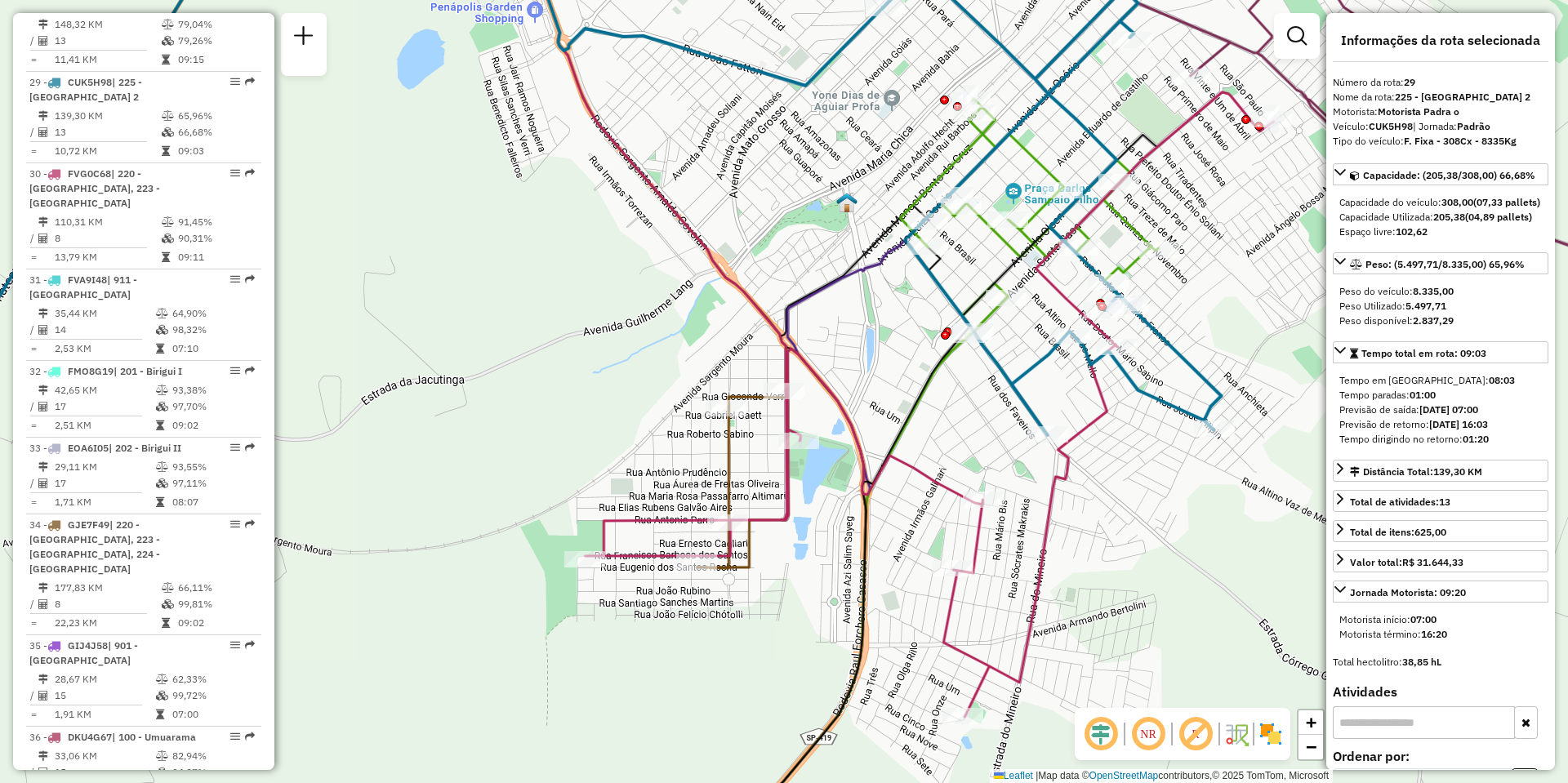
click at [872, 286] on div "Rota 2 - Placa FCE8F07 81105869 - BODEGA DO CHOPP BAR Janela de atendimento Gra…" at bounding box center [784, 392] width 1568 height 783
